Goal: Information Seeking & Learning: Learn about a topic

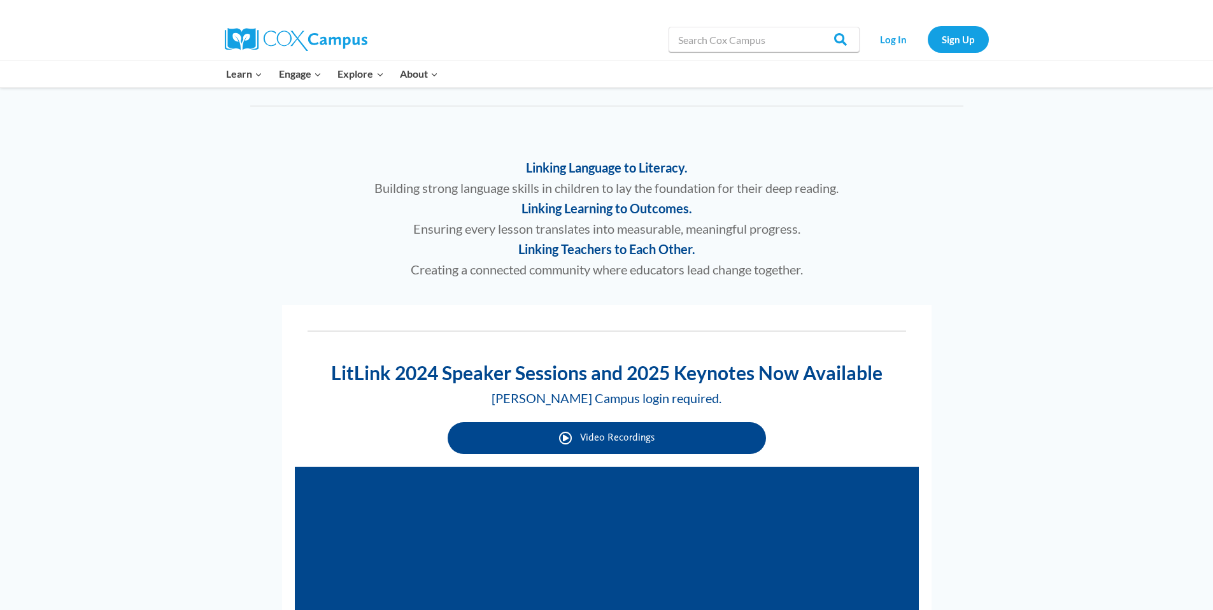
scroll to position [617, 0]
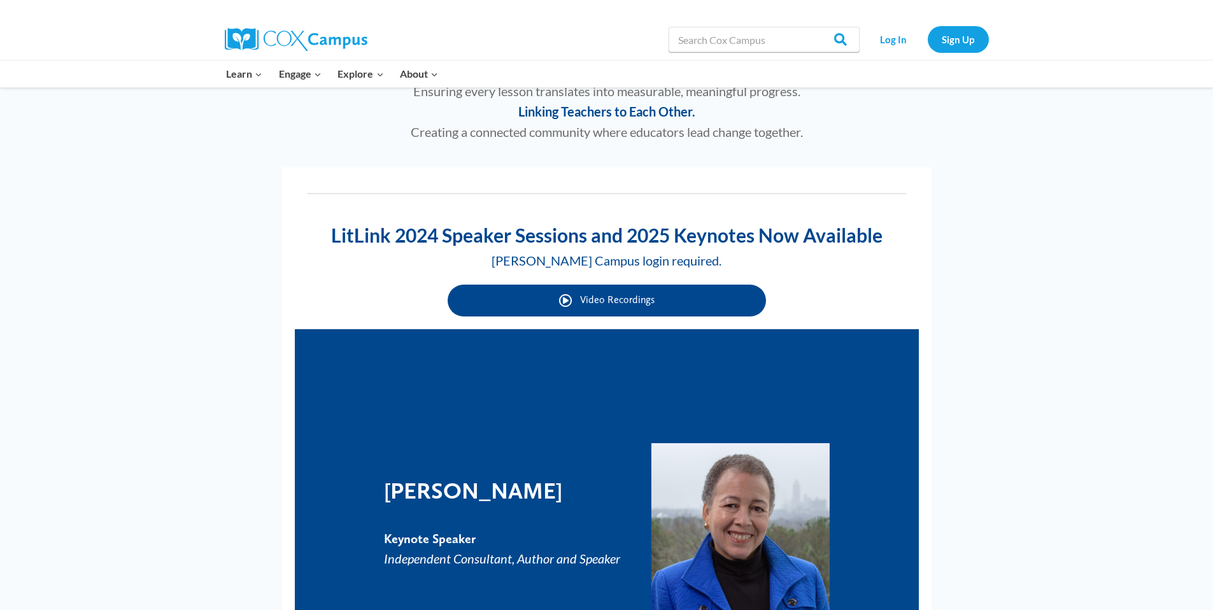
click at [654, 295] on link "Video Recordings" at bounding box center [606, 301] width 318 height 32
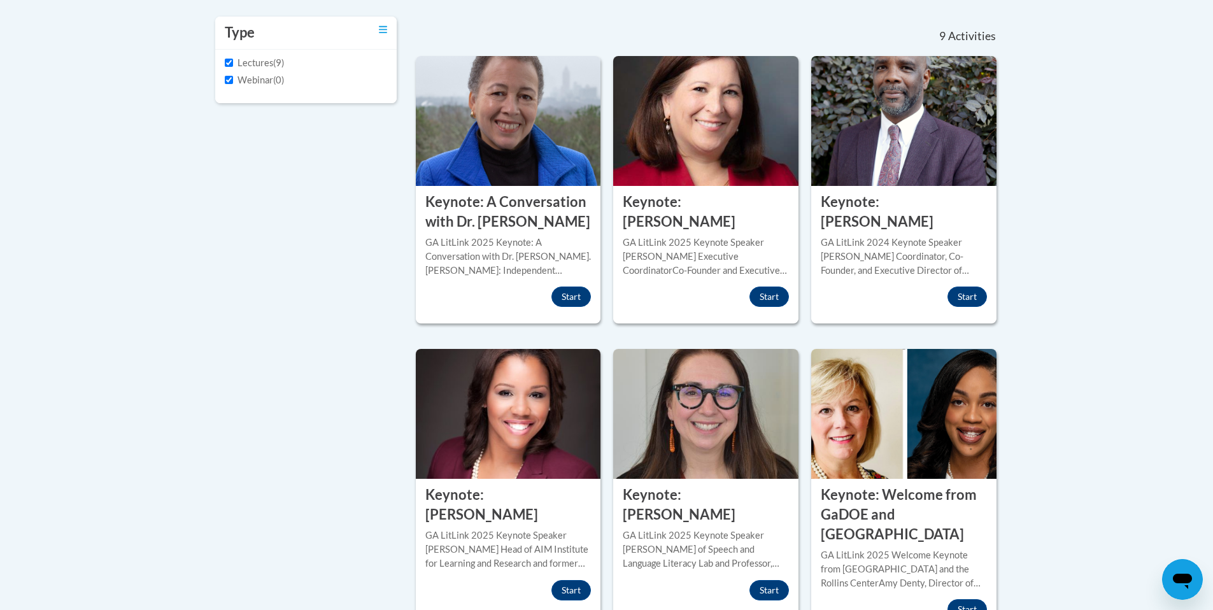
scroll to position [412, 0]
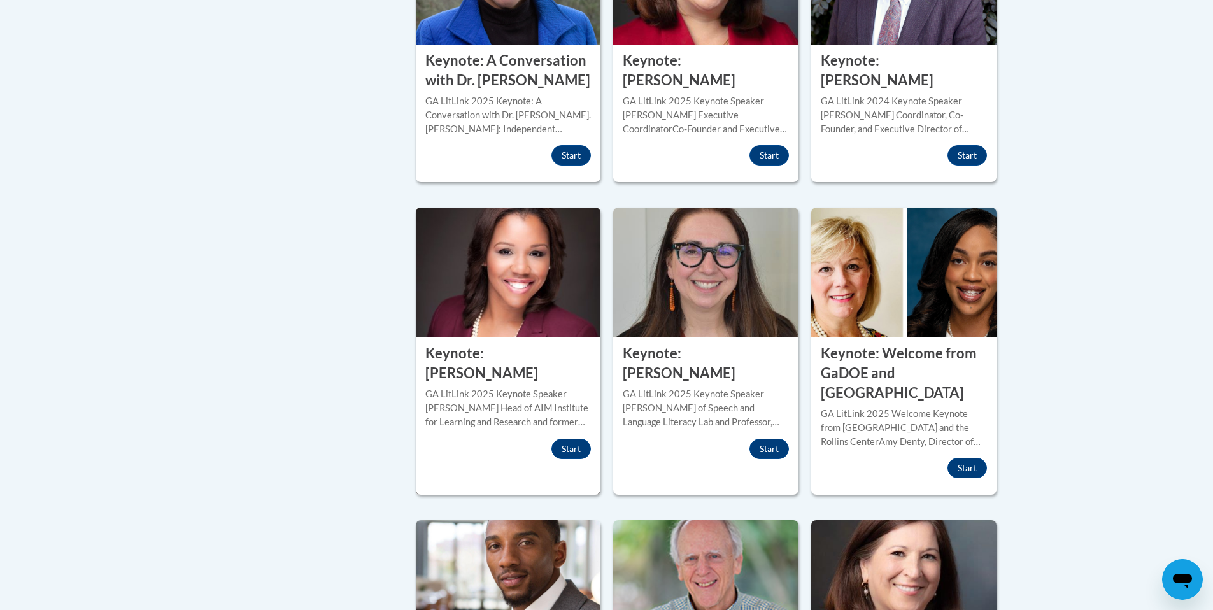
click at [500, 313] on img at bounding box center [508, 273] width 185 height 130
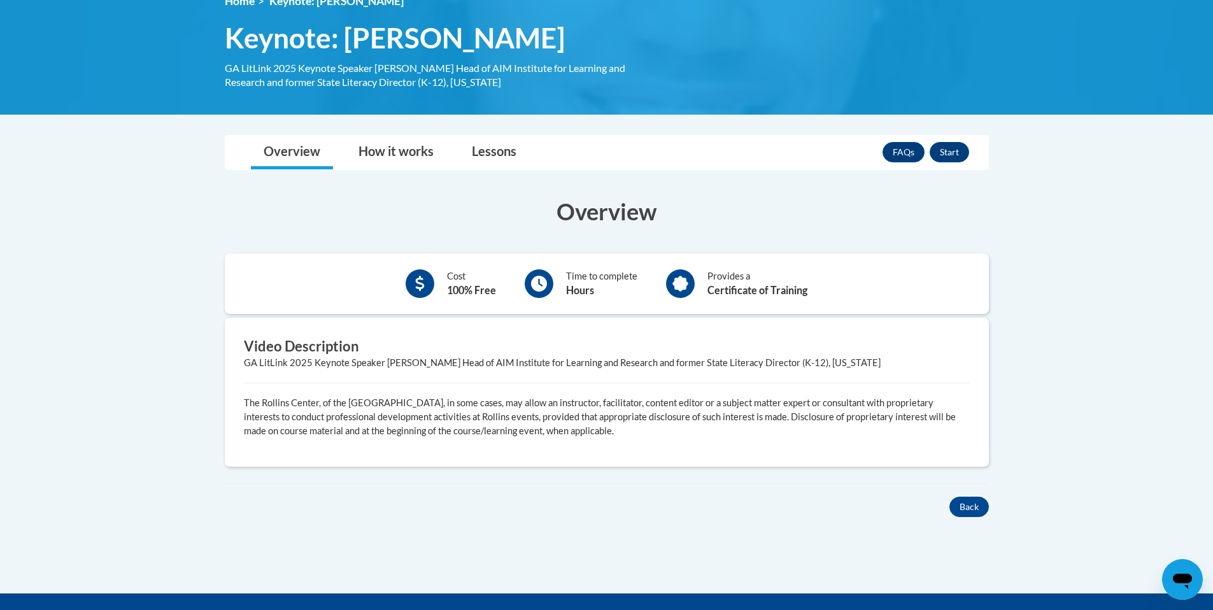
scroll to position [194, 0]
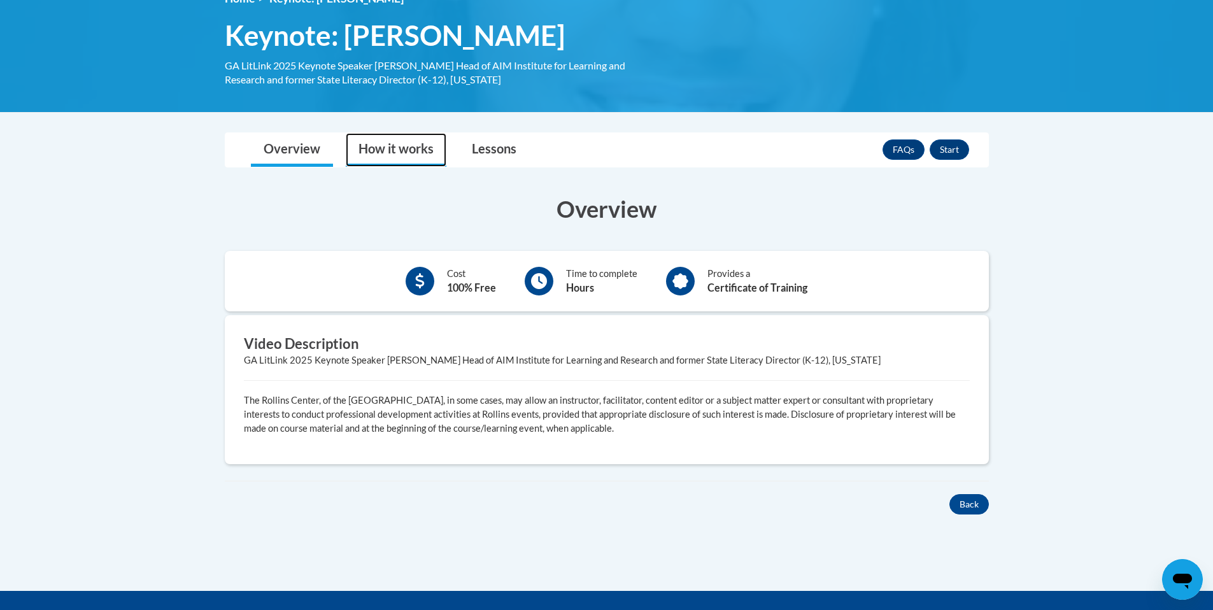
click at [388, 150] on link "How it works" at bounding box center [396, 150] width 101 height 34
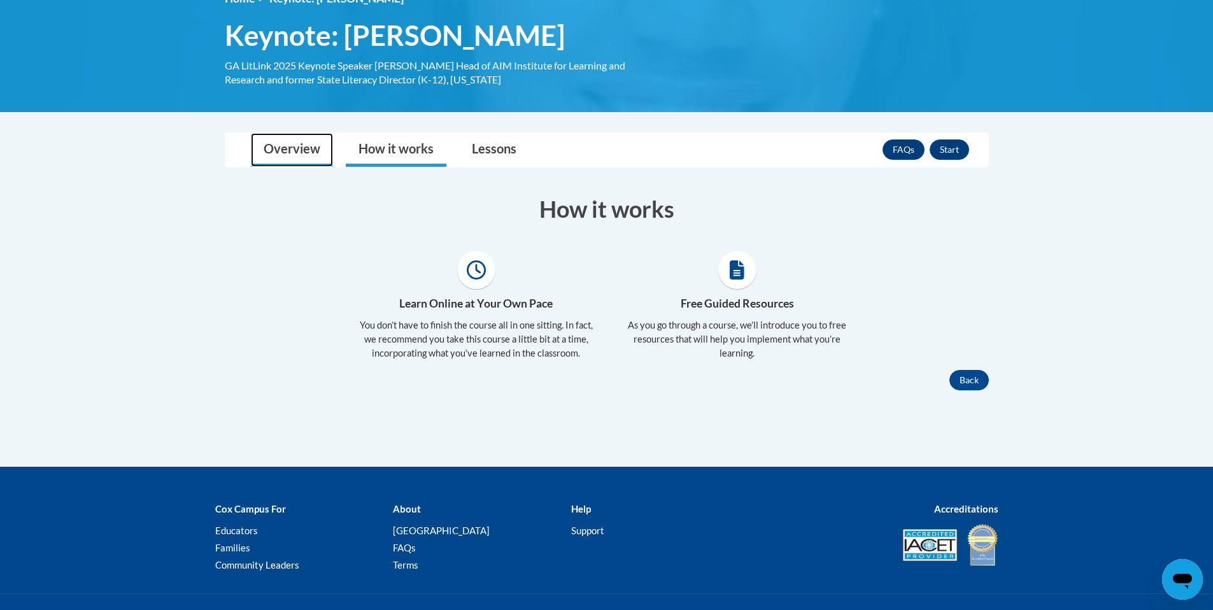
click at [307, 150] on link "Overview" at bounding box center [292, 150] width 82 height 34
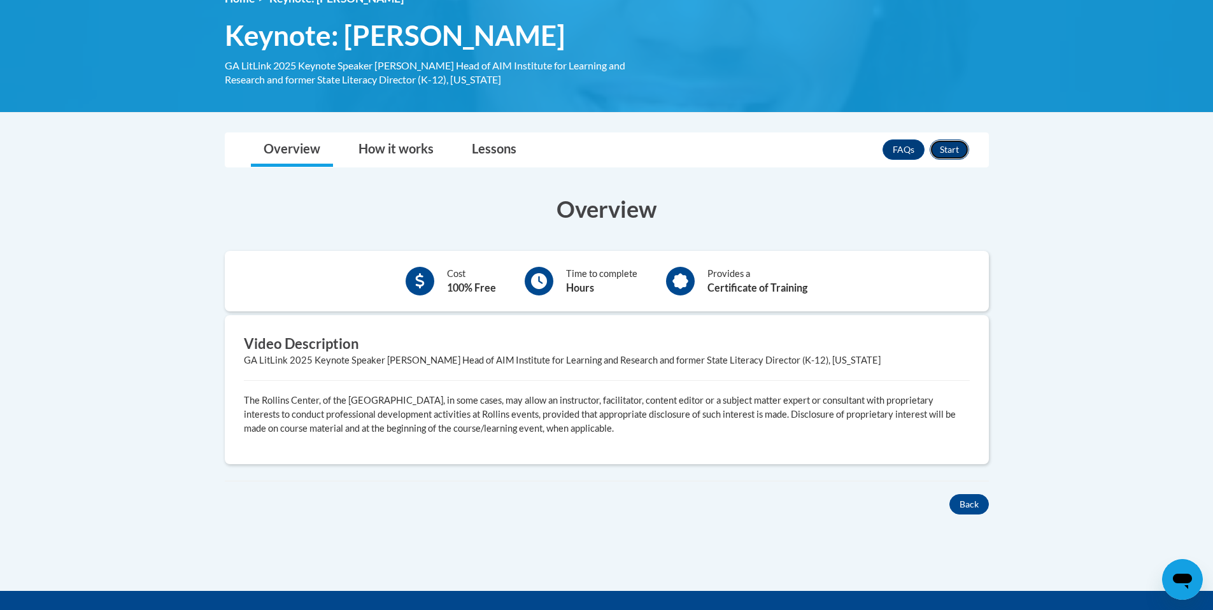
click at [944, 157] on button "Start" at bounding box center [948, 149] width 39 height 20
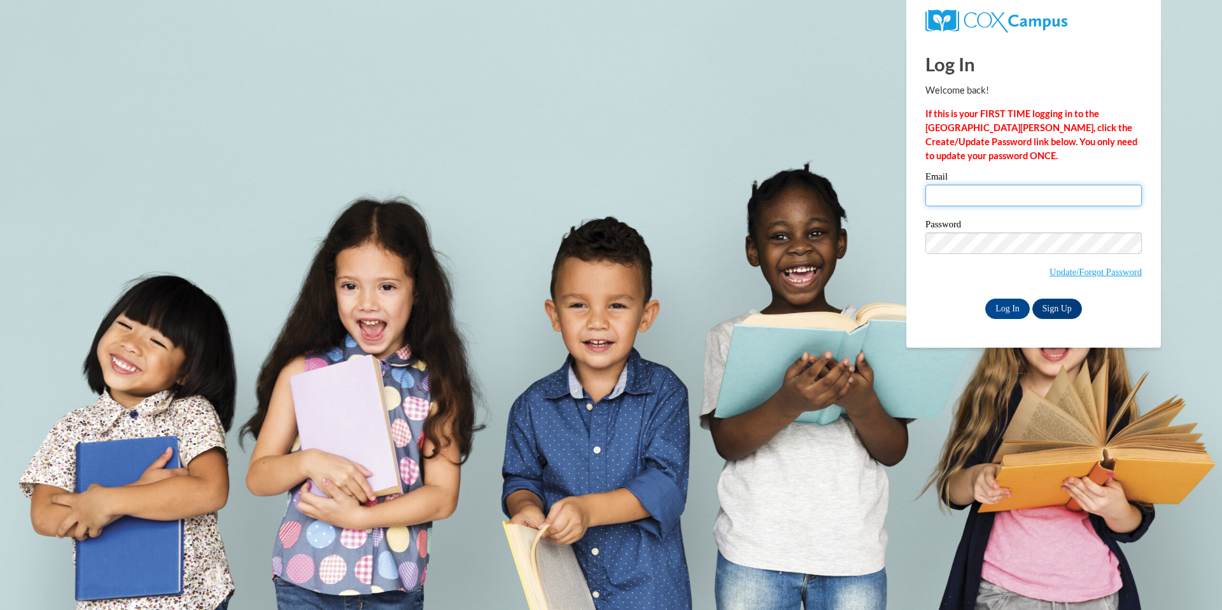
click at [953, 202] on input "Email" at bounding box center [1034, 196] width 216 height 22
type input "[EMAIL_ADDRESS][DOMAIN_NAME]"
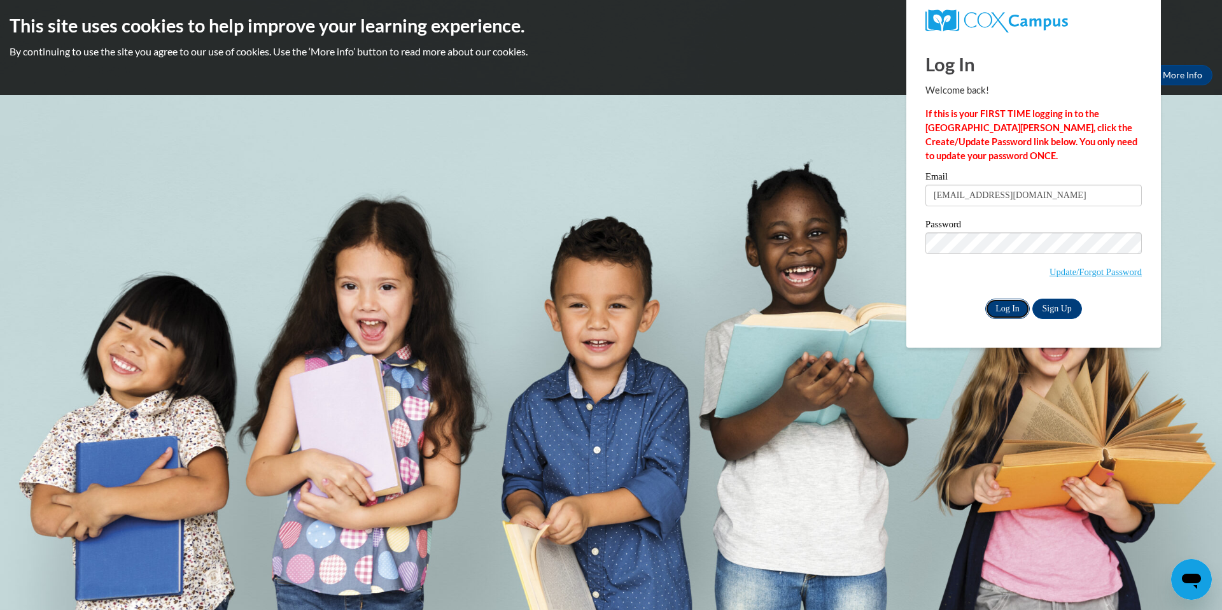
click at [1001, 313] on input "Log In" at bounding box center [1007, 309] width 45 height 20
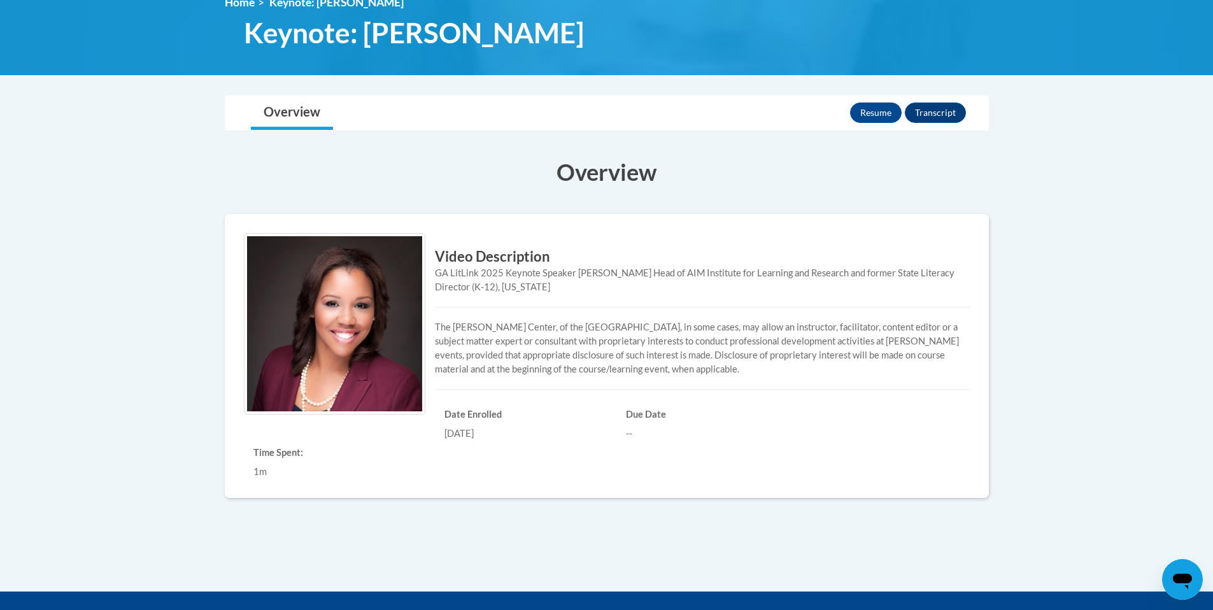
scroll to position [192, 0]
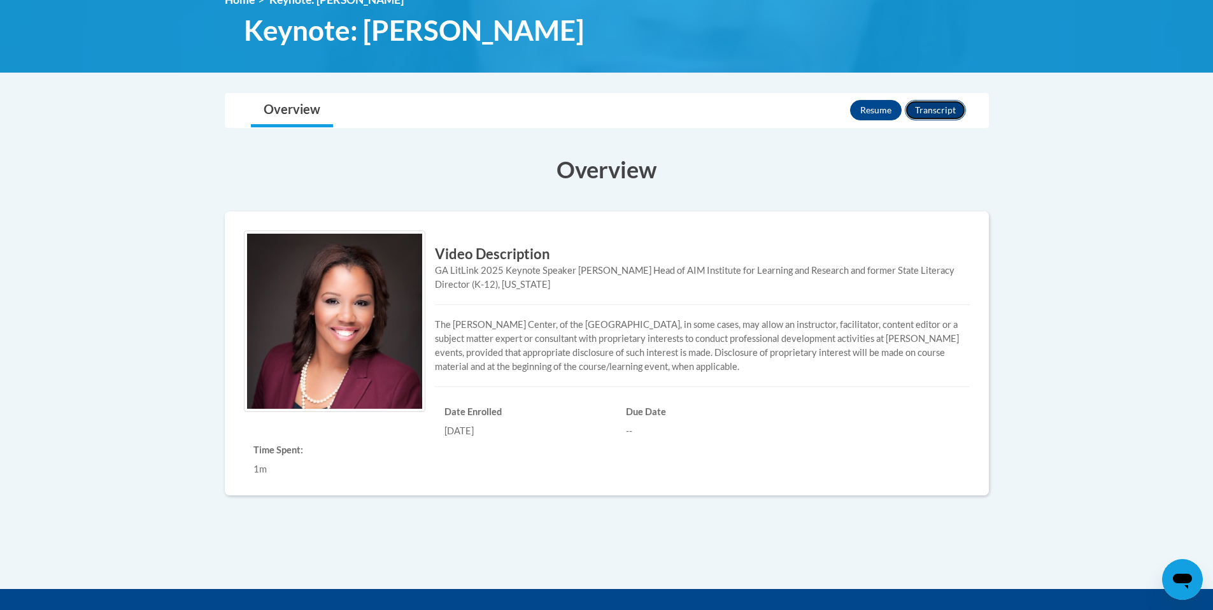
click at [938, 116] on button "Transcript" at bounding box center [935, 110] width 61 height 20
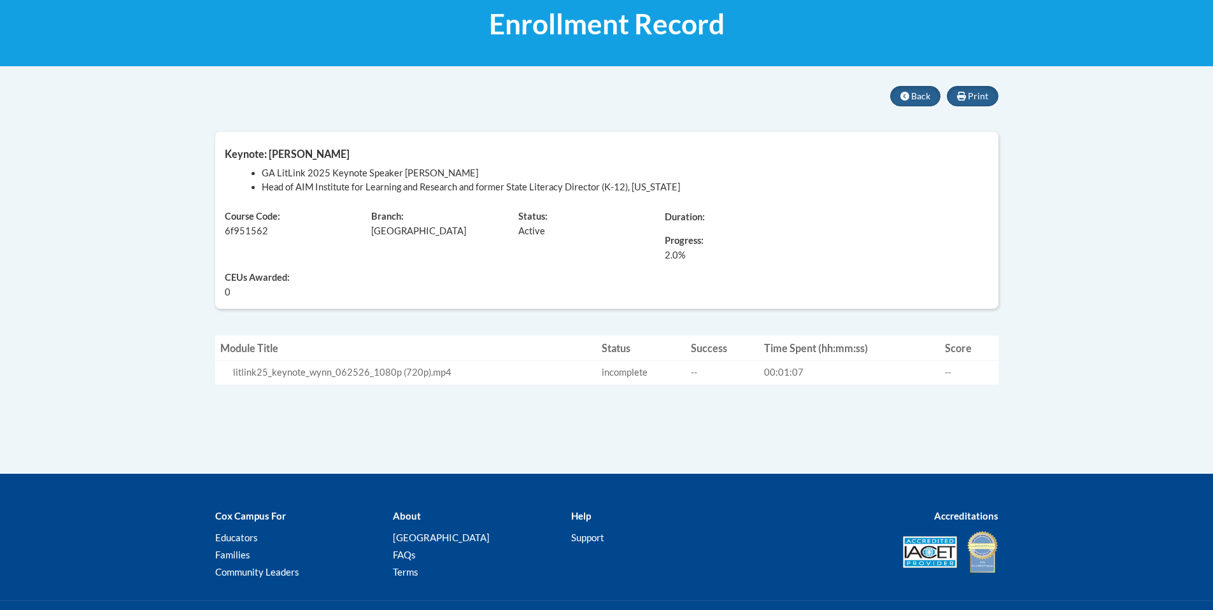
scroll to position [202, 0]
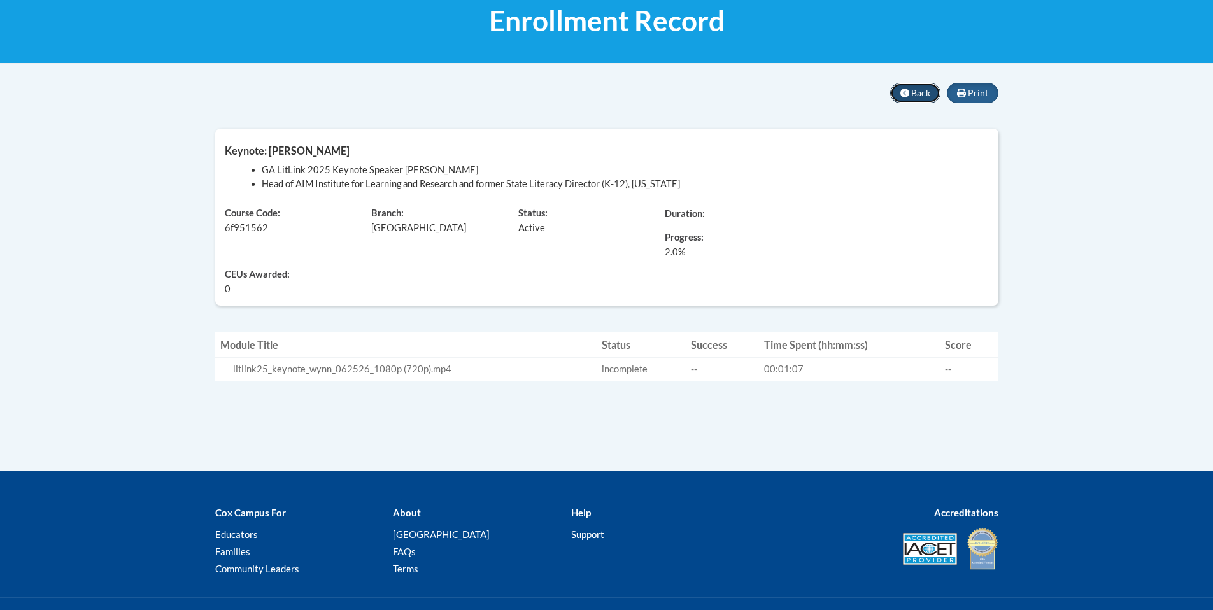
click at [917, 96] on span "Back" at bounding box center [920, 92] width 19 height 11
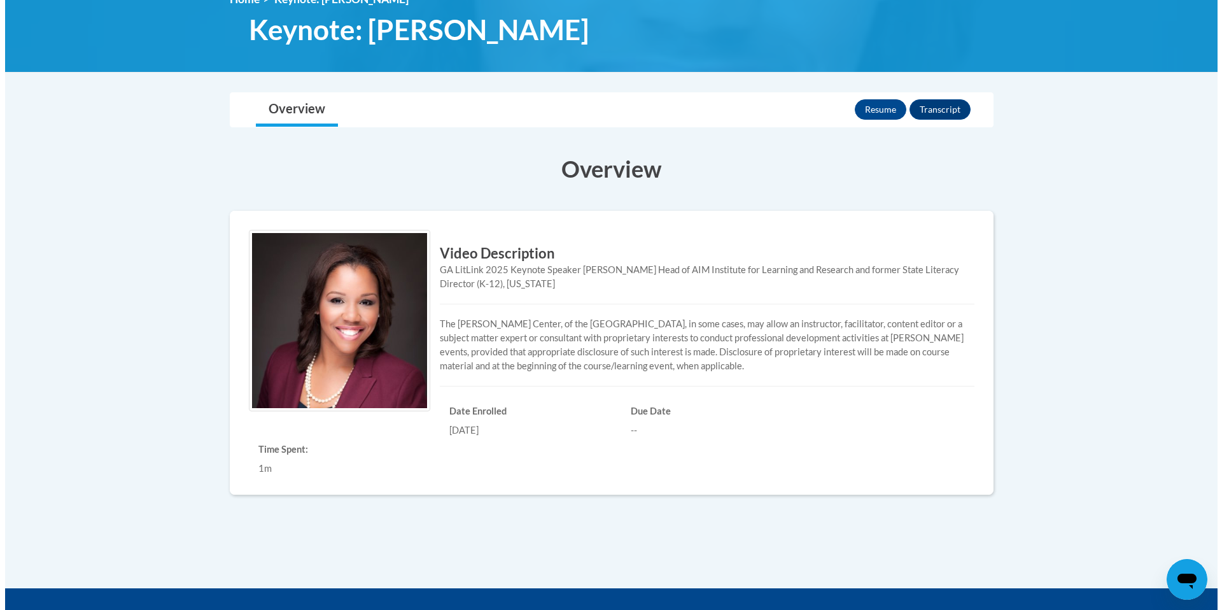
scroll to position [194, 0]
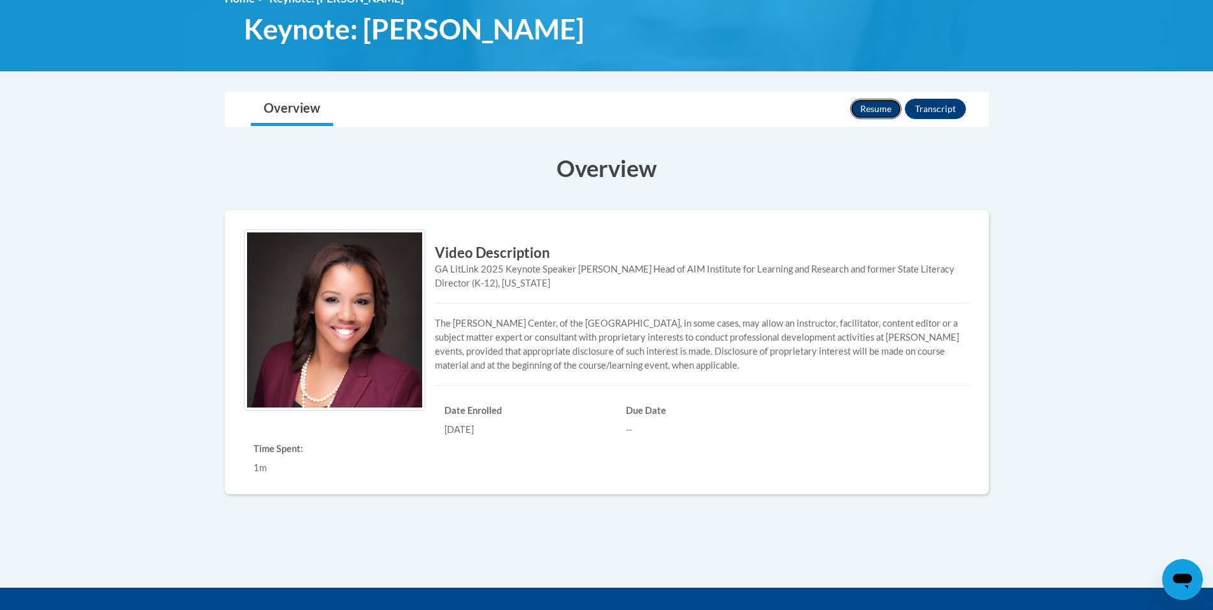
click at [875, 108] on button "Resume" at bounding box center [876, 109] width 52 height 20
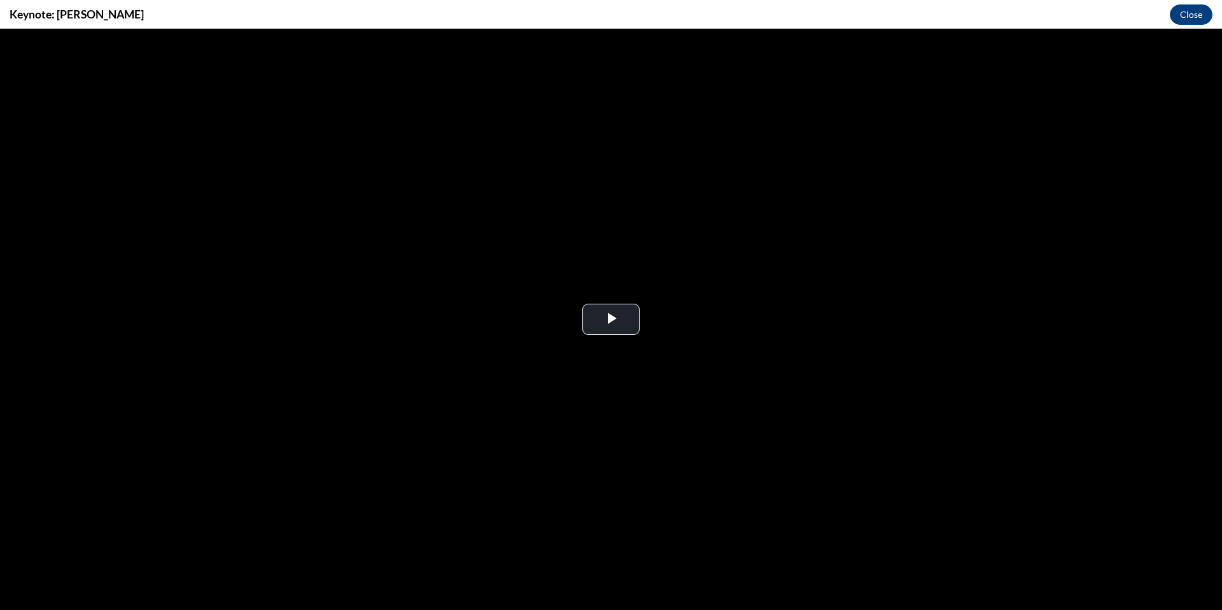
scroll to position [0, 0]
click at [611, 320] on span "Video Player" at bounding box center [611, 320] width 0 height 0
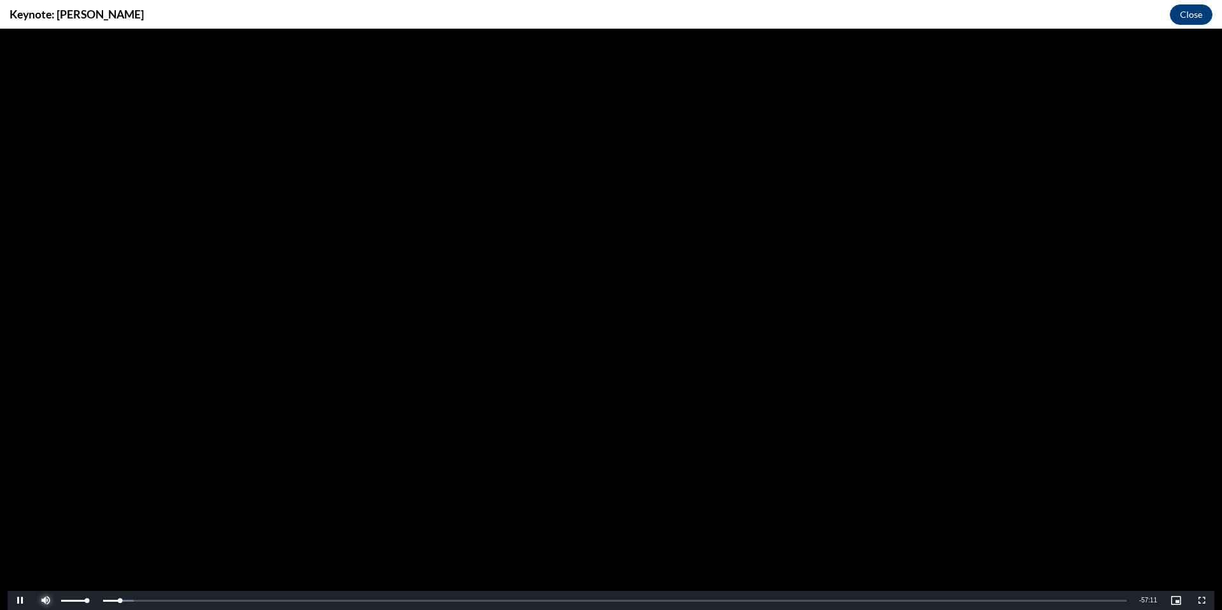
click at [45, 600] on span "Video Player" at bounding box center [45, 600] width 25 height 0
drag, startPoint x: 86, startPoint y: 601, endPoint x: 70, endPoint y: 600, distance: 15.9
click at [70, 600] on div "Volume Level" at bounding box center [66, 601] width 10 height 2
